Goal: Check status: Check status

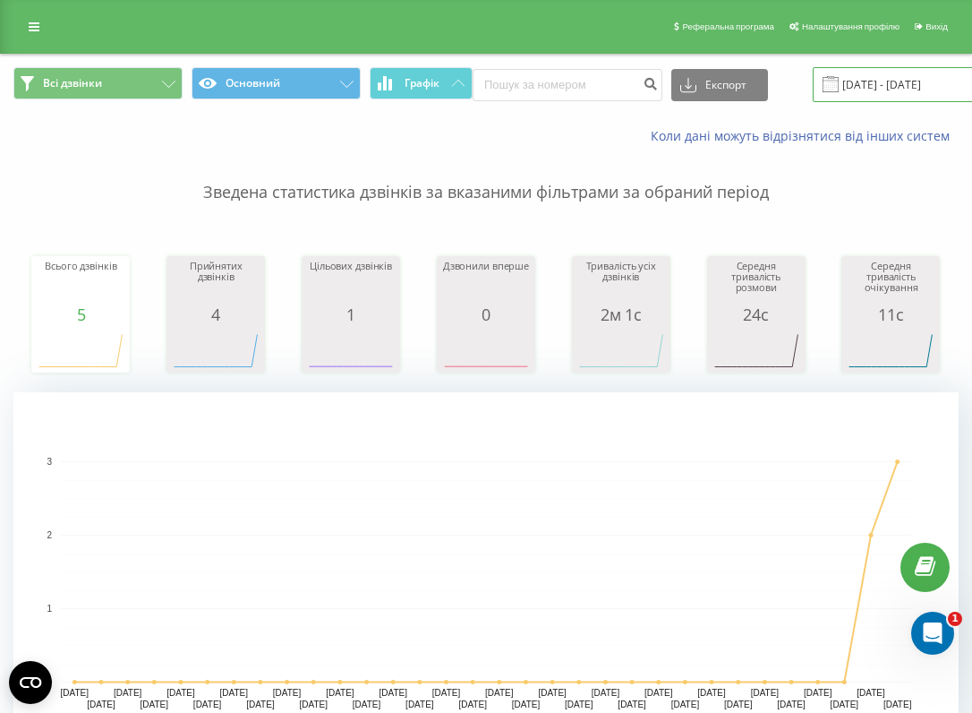
click at [875, 82] on input "[DATE] - [DATE]" at bounding box center [921, 84] width 217 height 35
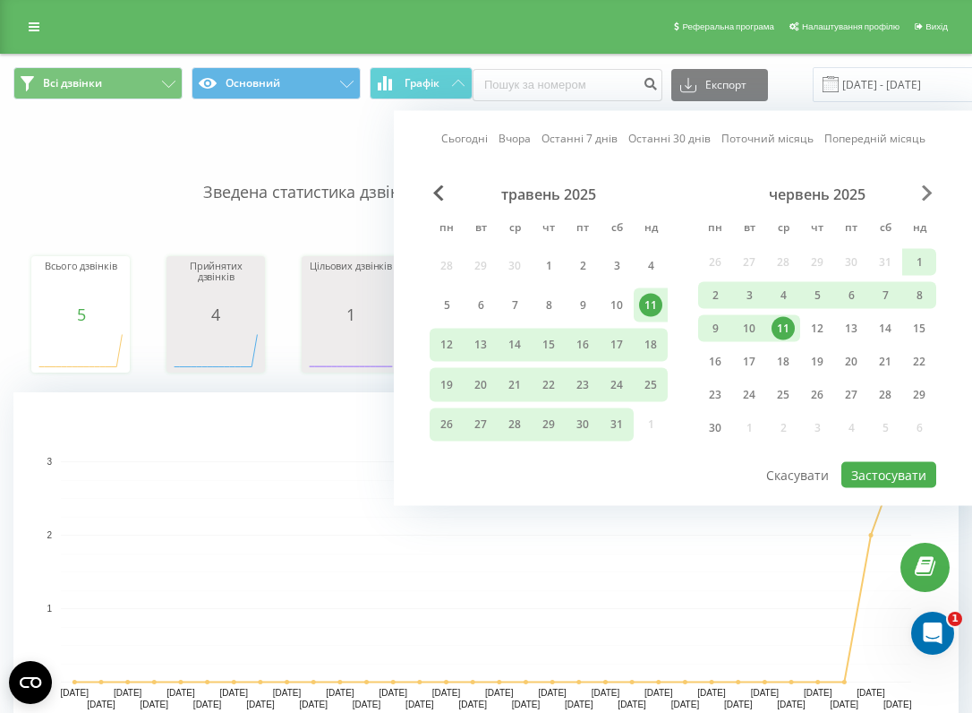
click at [926, 189] on span "Next Month" at bounding box center [927, 193] width 11 height 16
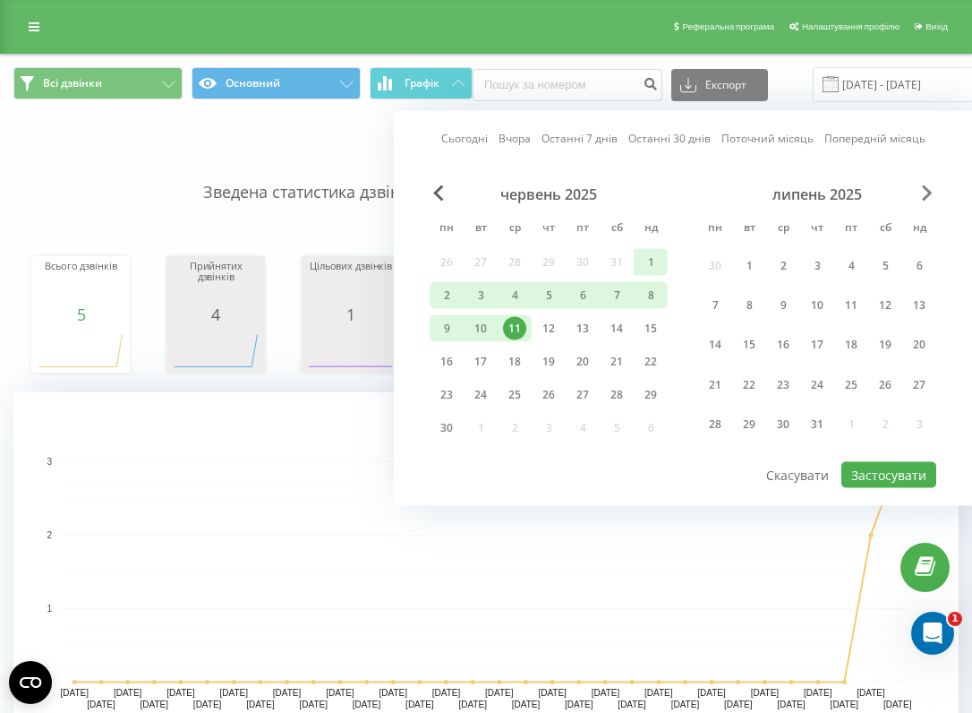
click at [926, 189] on span "Next Month" at bounding box center [927, 193] width 11 height 16
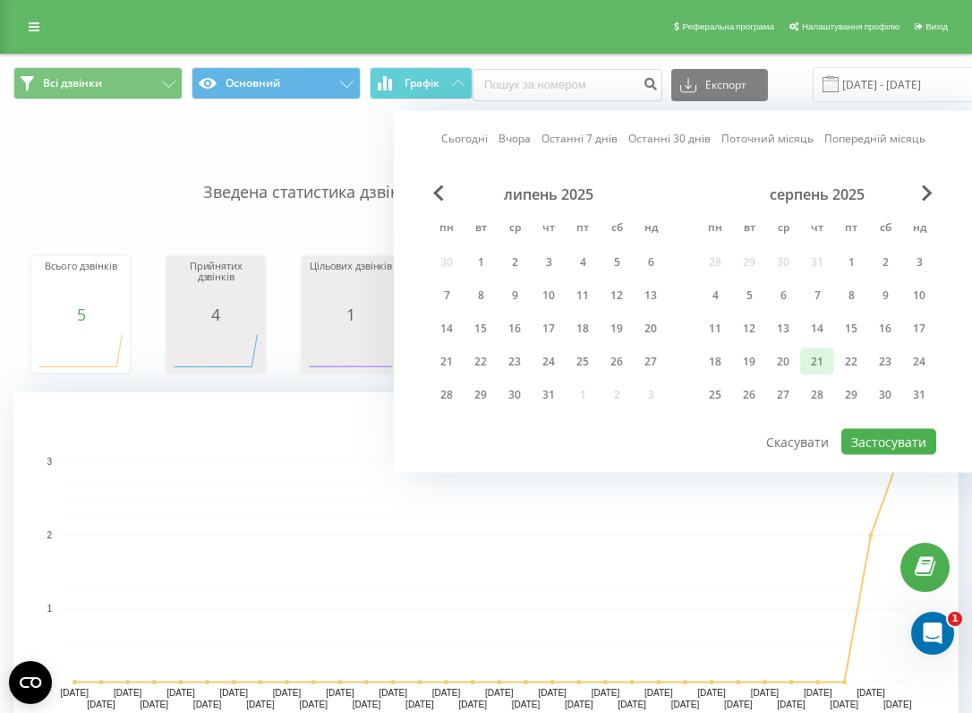
click at [812, 362] on div "21" at bounding box center [817, 361] width 23 height 23
click at [869, 446] on button "Застосувати" at bounding box center [888, 442] width 95 height 26
type input "[DATE] - [DATE]"
